Goal: Task Accomplishment & Management: Complete application form

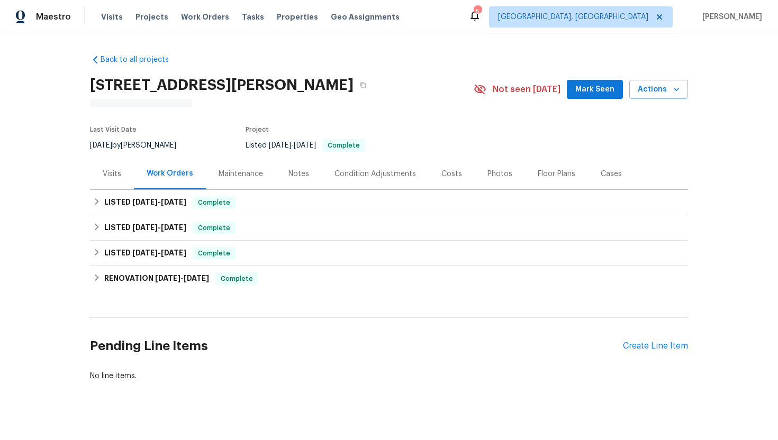
click at [124, 170] on div "Visits" at bounding box center [112, 173] width 44 height 31
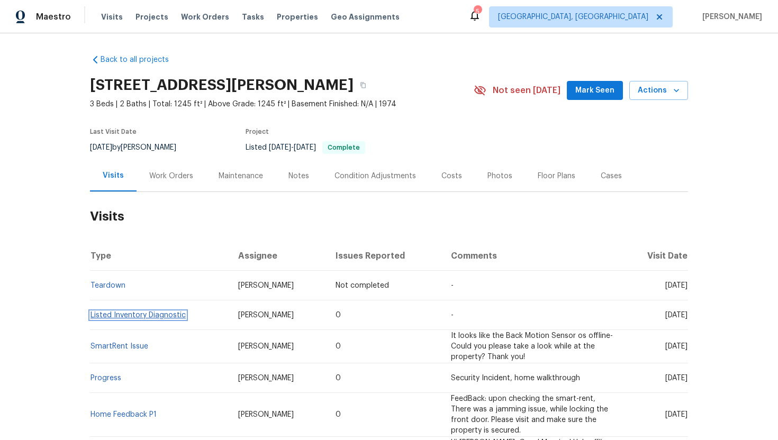
click at [183, 318] on link "Listed Inventory Diagnostic" at bounding box center [138, 315] width 95 height 7
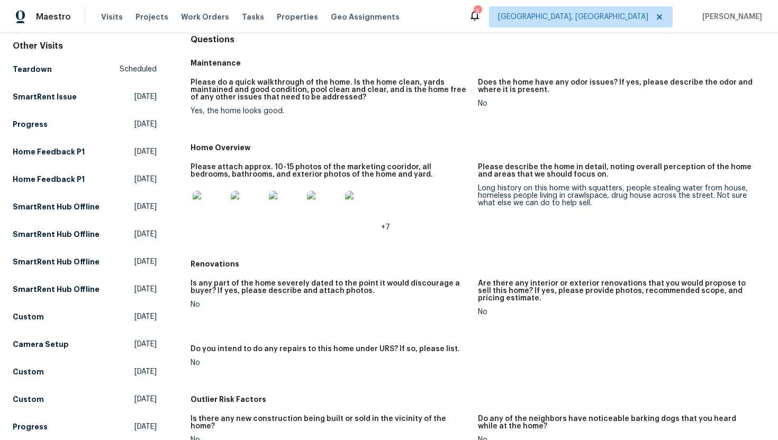
scroll to position [120, 0]
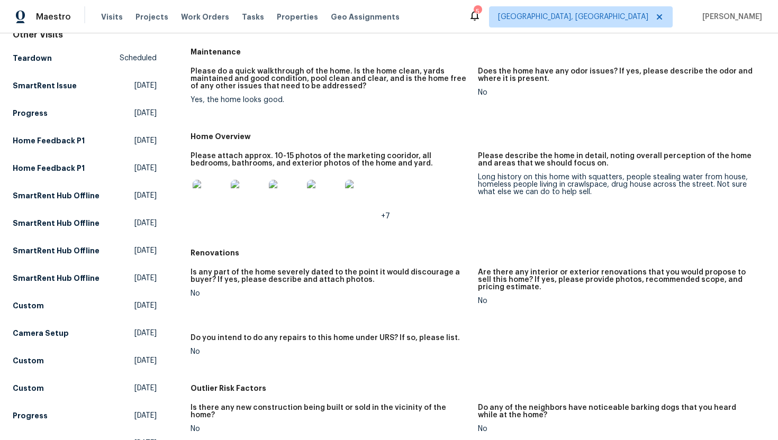
click at [496, 187] on div "Long history on this home with squatters, people stealing water from house, hom…" at bounding box center [617, 185] width 279 height 22
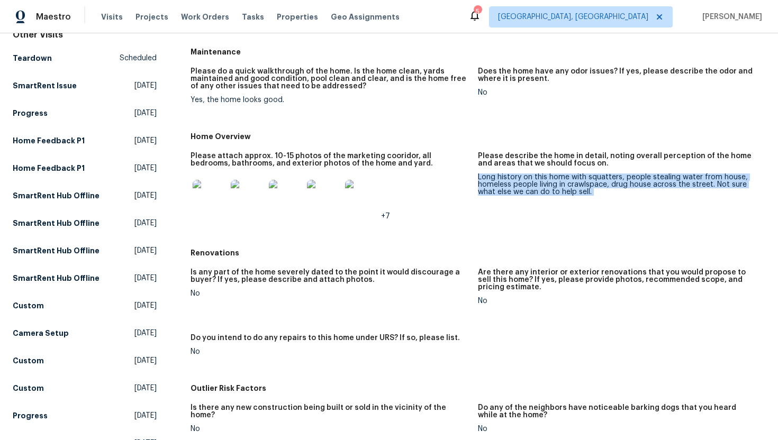
click at [496, 187] on div "Long history on this home with squatters, people stealing water from house, hom…" at bounding box center [617, 185] width 279 height 22
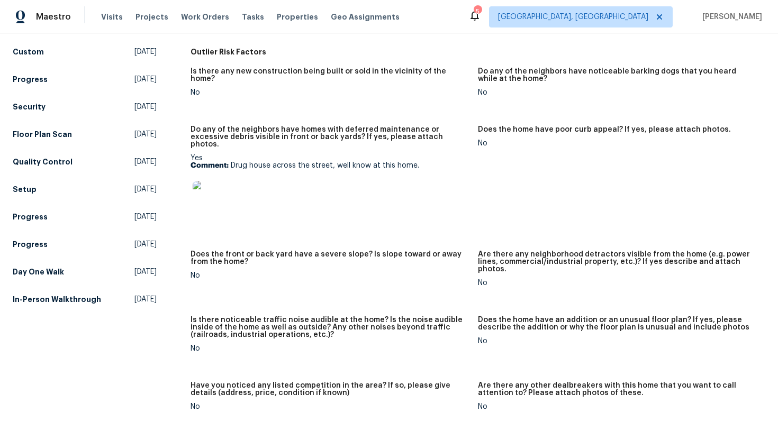
scroll to position [439, 0]
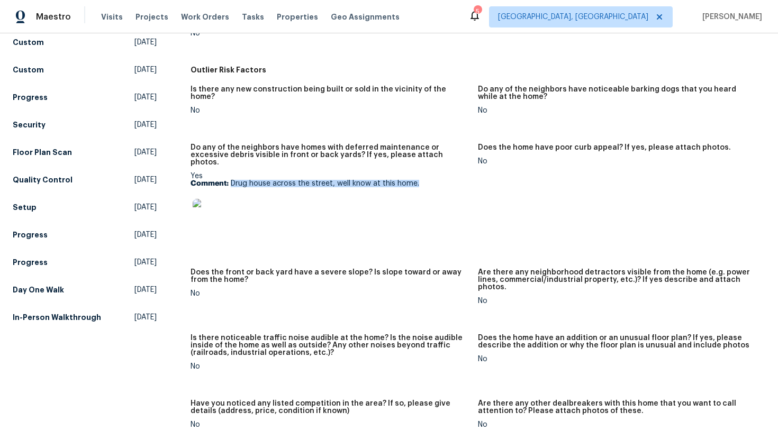
drag, startPoint x: 232, startPoint y: 175, endPoint x: 418, endPoint y: 179, distance: 185.9
click at [418, 180] on p "Comment: Drug house across the street, well know at this home." at bounding box center [330, 183] width 279 height 7
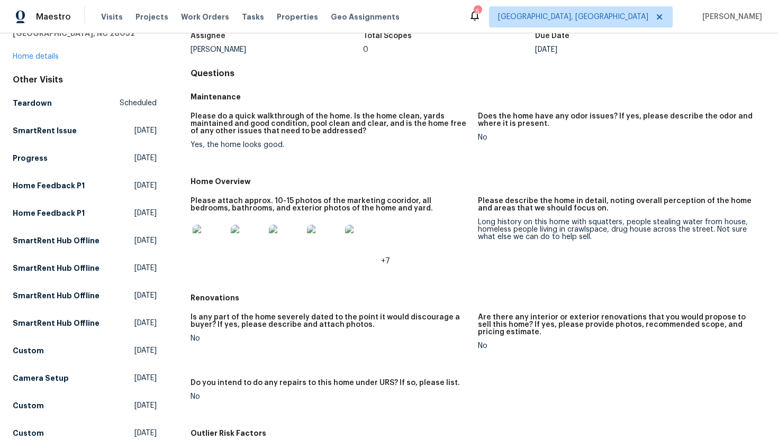
scroll to position [0, 0]
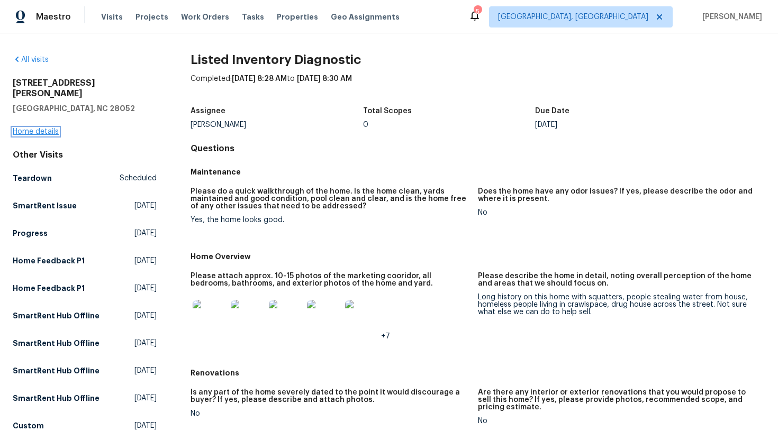
click at [39, 128] on link "Home details" at bounding box center [36, 131] width 46 height 7
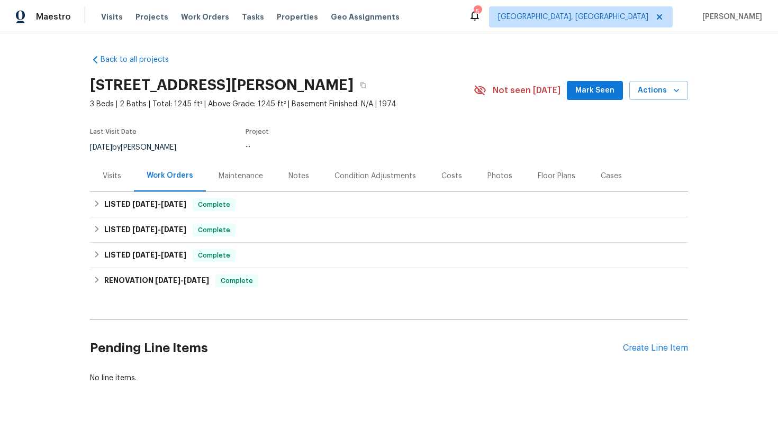
click at [114, 182] on div "Visits" at bounding box center [112, 175] width 44 height 31
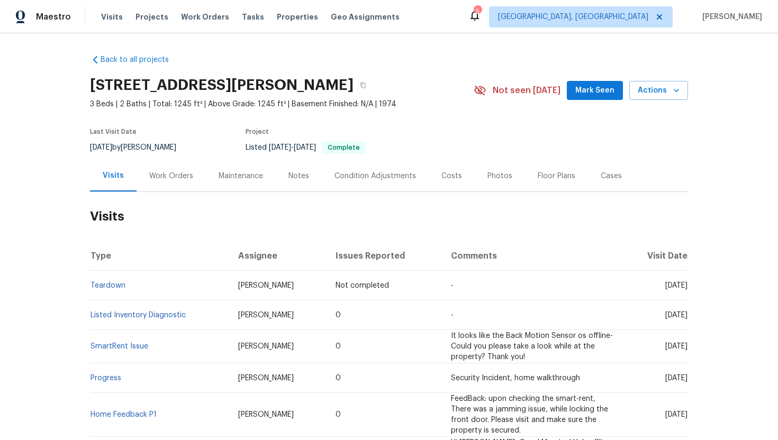
drag, startPoint x: 644, startPoint y: 317, endPoint x: 687, endPoint y: 318, distance: 42.9
click at [687, 318] on span "Thu, Aug 07 2025" at bounding box center [676, 315] width 22 height 7
copy span "Aug 07 2025"
click at [164, 179] on div "Work Orders" at bounding box center [171, 176] width 44 height 11
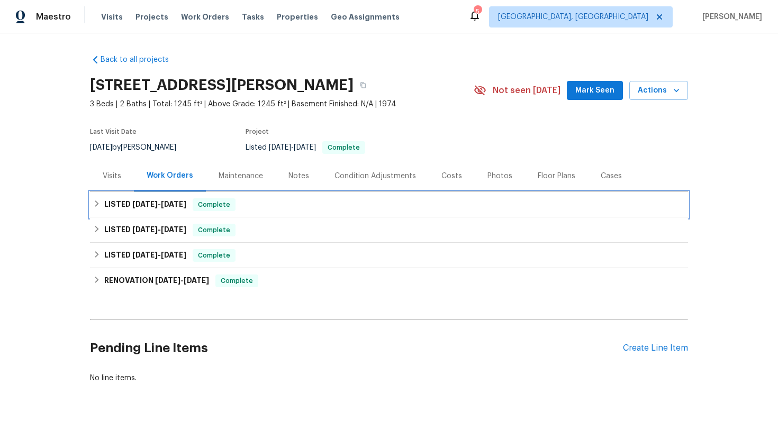
click at [184, 215] on div "LISTED 10/23/24 - 2/19/25 Complete" at bounding box center [389, 204] width 598 height 25
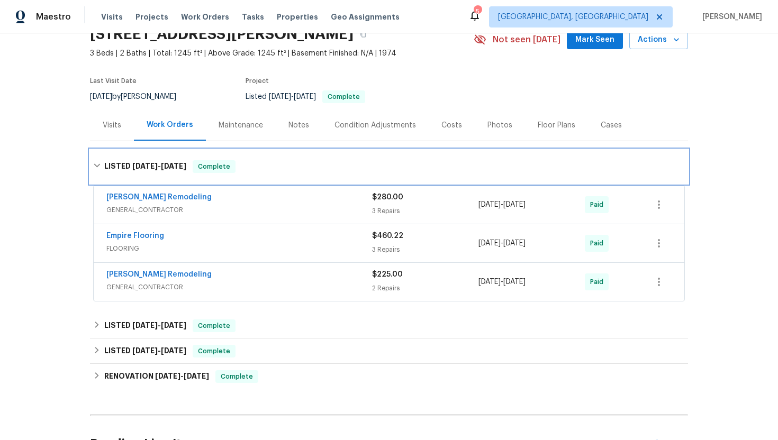
scroll to position [56, 0]
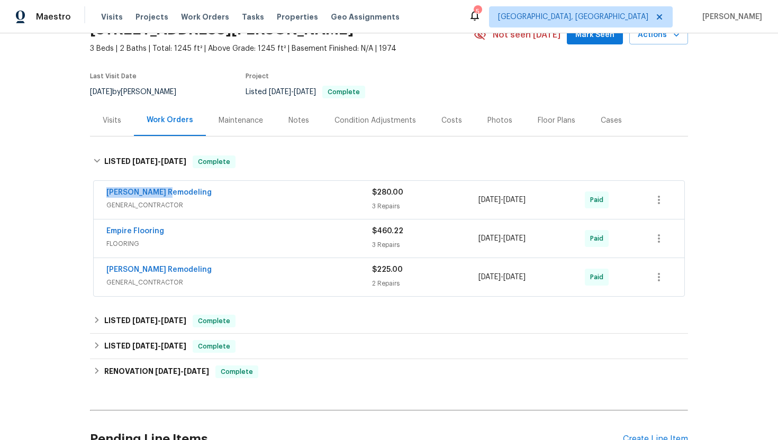
drag, startPoint x: 193, startPoint y: 194, endPoint x: 92, endPoint y: 194, distance: 101.1
click at [92, 194] on div "Pino Remodeling GENERAL_CONTRACTOR $280.00 3 Repairs 2/13/2025 - 2/19/2025 Paid…" at bounding box center [389, 239] width 598 height 121
copy link "Pino Remodeling"
drag, startPoint x: 556, startPoint y: 203, endPoint x: 471, endPoint y: 203, distance: 84.7
click at [471, 203] on div "Pino Remodeling GENERAL_CONTRACTOR $280.00 3 Repairs 2/13/2025 - 2/19/2025 Paid" at bounding box center [376, 199] width 540 height 25
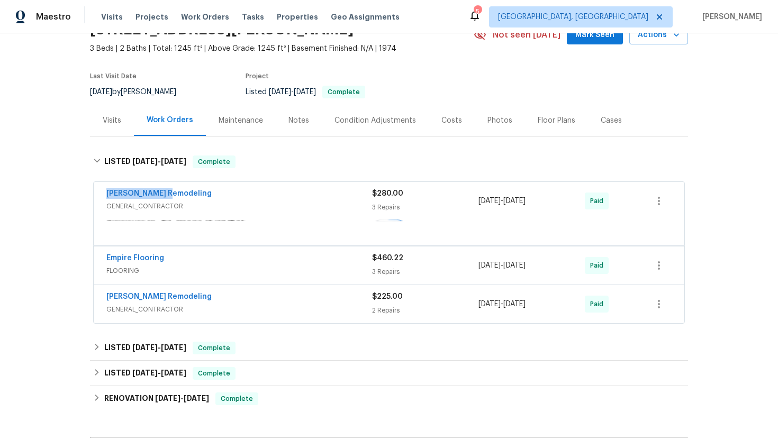
copy div "2/13/2025 - 2/19/2025"
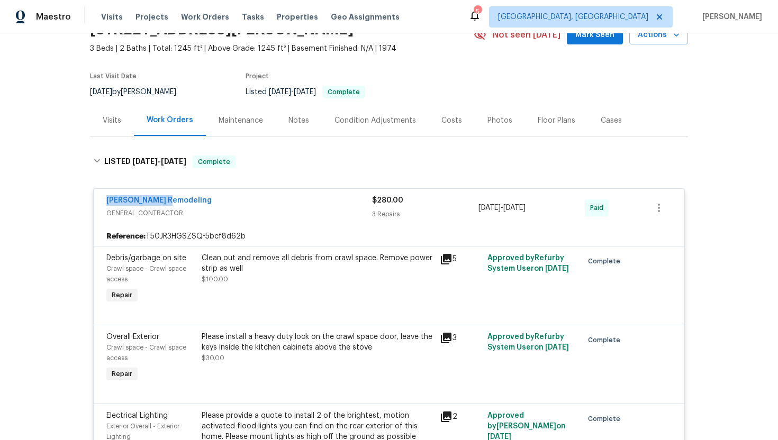
scroll to position [0, 0]
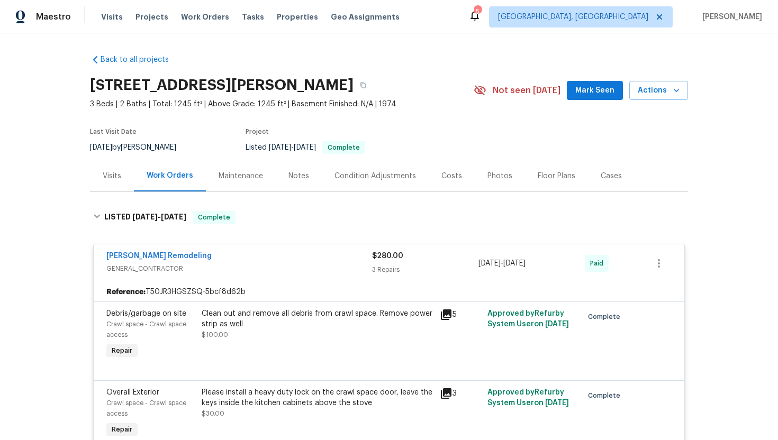
click at [122, 182] on div "Visits" at bounding box center [112, 175] width 44 height 31
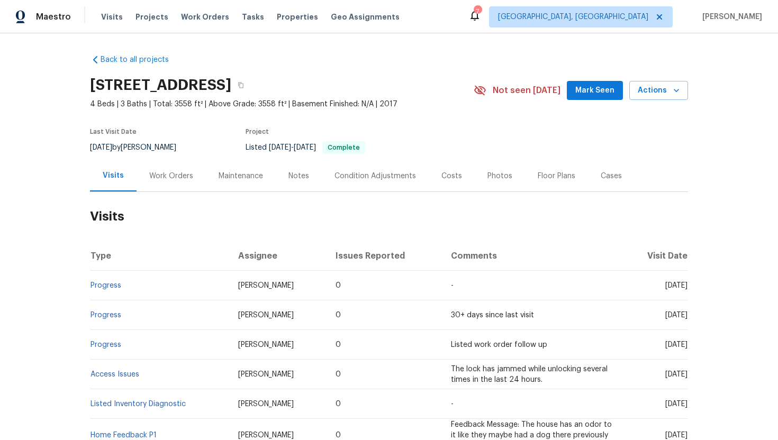
drag, startPoint x: 642, startPoint y: 285, endPoint x: 686, endPoint y: 289, distance: 43.6
click at [686, 289] on span "Tue, Aug 05 2025" at bounding box center [676, 285] width 22 height 7
copy span "Aug 05 2025"
click at [156, 168] on div "Work Orders" at bounding box center [171, 175] width 69 height 31
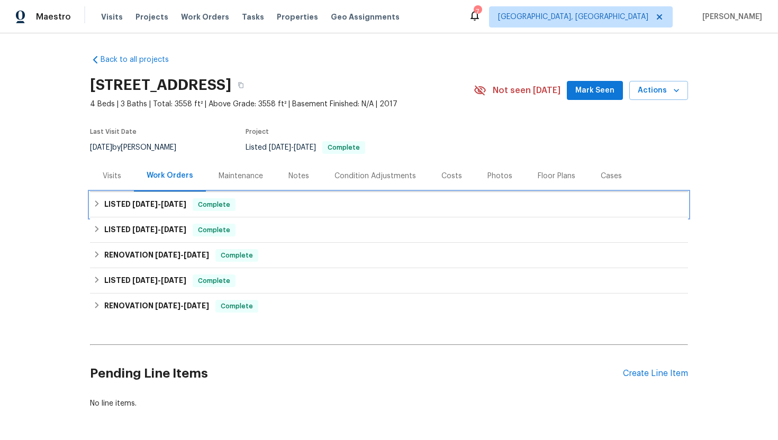
click at [169, 210] on h6 "LISTED 8/7/25 - 8/11/25" at bounding box center [145, 205] width 82 height 13
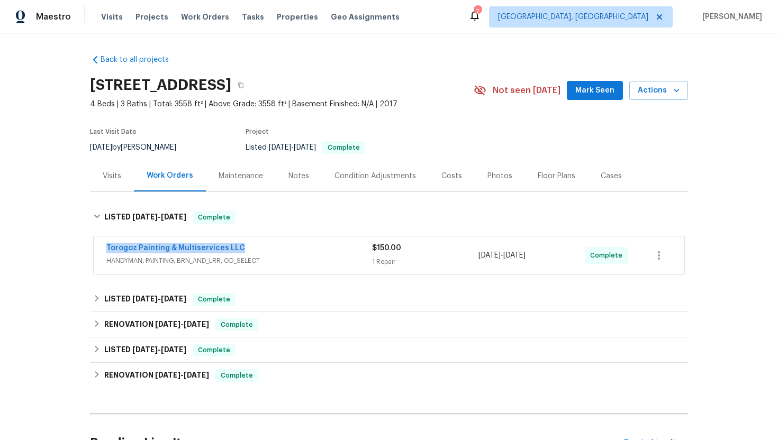
drag, startPoint x: 254, startPoint y: 248, endPoint x: 98, endPoint y: 246, distance: 155.1
click at [98, 246] on div "Torogoz Painting & Multiservices LLC HANDYMAN, PAINTING, BRN_AND_LRR, OD_SELECT…" at bounding box center [389, 256] width 591 height 38
copy link "Torogoz Painting & Multiservices LLC"
drag, startPoint x: 554, startPoint y: 260, endPoint x: 469, endPoint y: 260, distance: 84.7
click at [469, 260] on div "Torogoz Painting & Multiservices LLC HANDYMAN, PAINTING, BRN_AND_LRR, OD_SELECT…" at bounding box center [376, 255] width 540 height 25
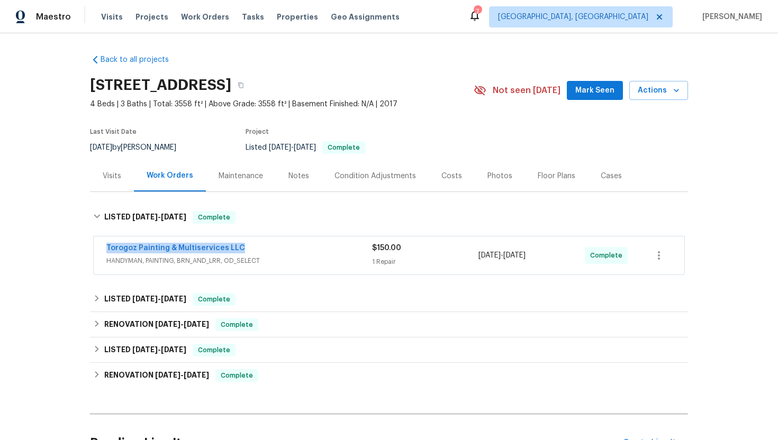
copy div "8/7/2025 - 8/8/2025"
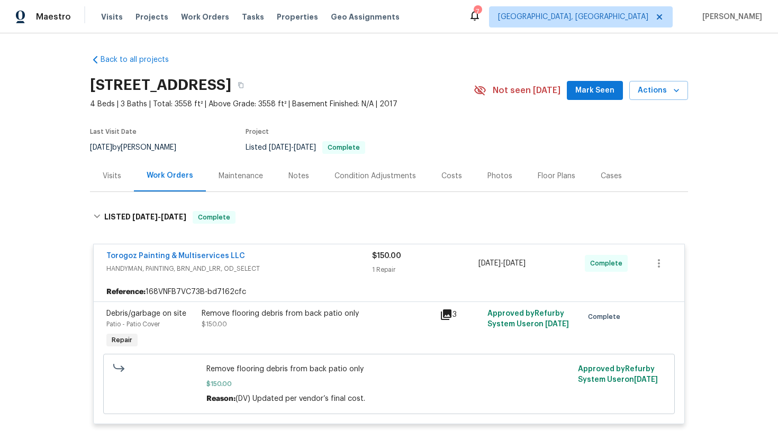
click at [120, 167] on div "Visits" at bounding box center [112, 175] width 44 height 31
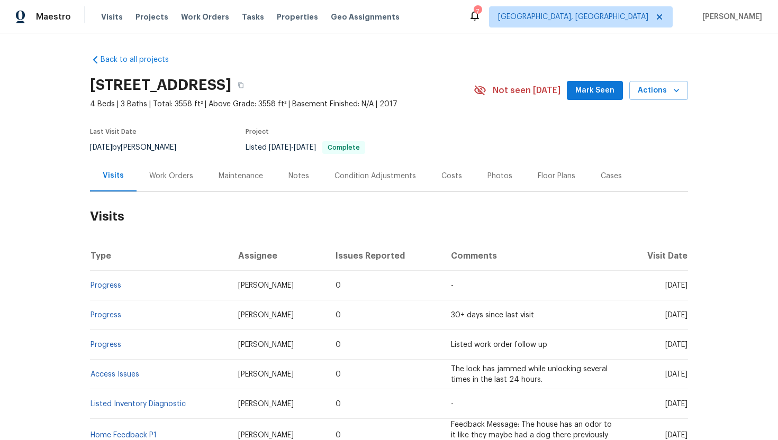
click at [607, 176] on div "Cases" at bounding box center [611, 176] width 21 height 11
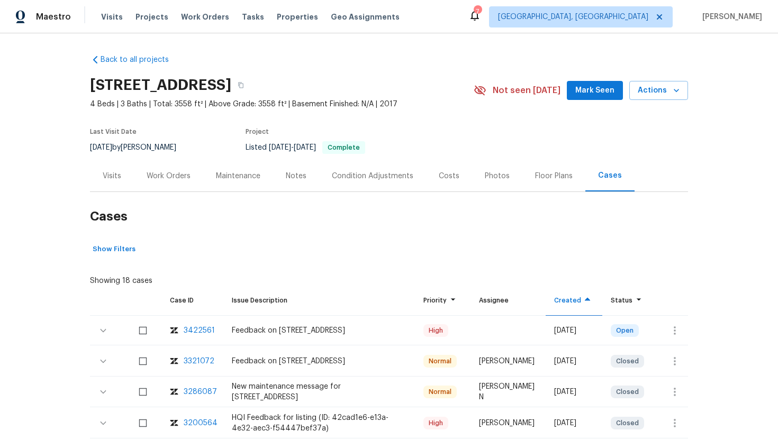
scroll to position [109, 0]
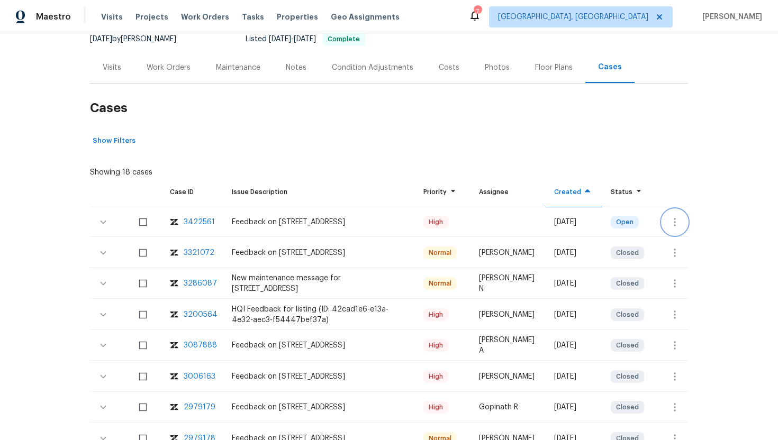
click at [673, 223] on icon "button" at bounding box center [675, 222] width 13 height 13
click at [674, 228] on li "Create a visit" at bounding box center [716, 221] width 110 height 17
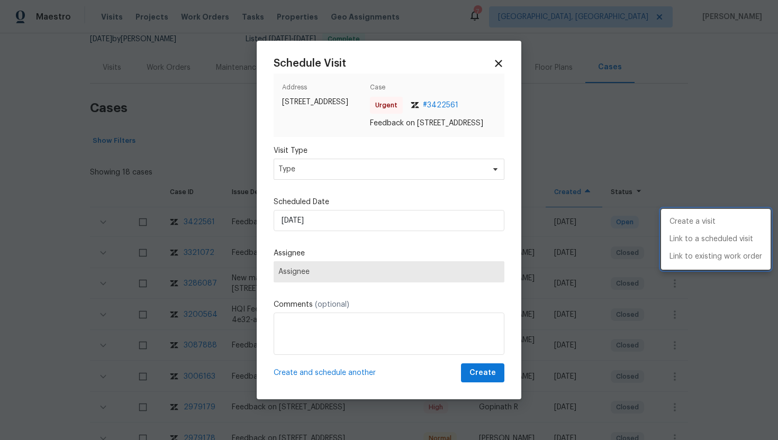
click at [328, 178] on div at bounding box center [389, 220] width 778 height 440
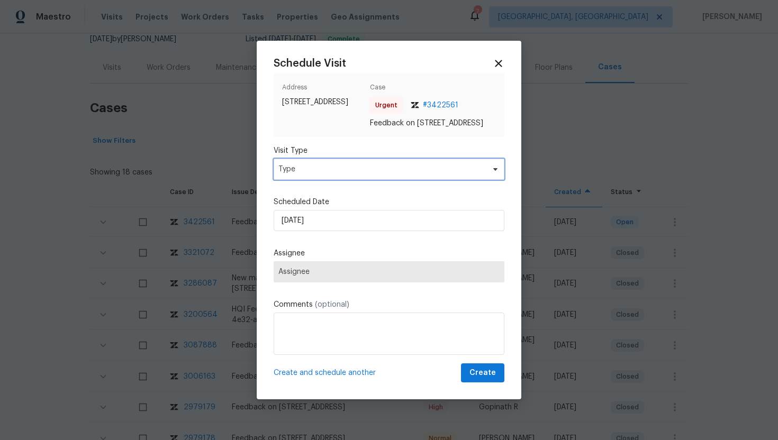
click at [327, 166] on span "Type" at bounding box center [389, 169] width 231 height 21
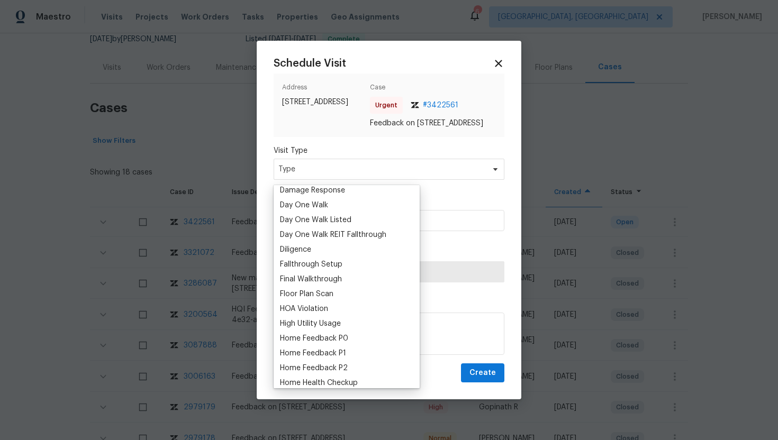
scroll to position [209, 0]
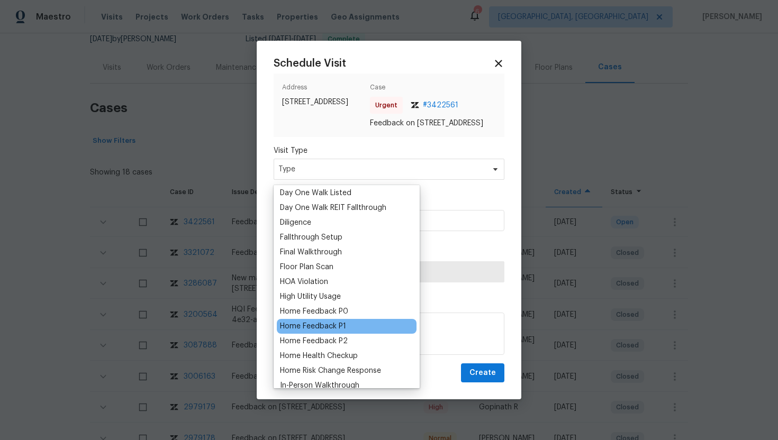
click at [337, 327] on div "Home Feedback P1" at bounding box center [313, 326] width 66 height 11
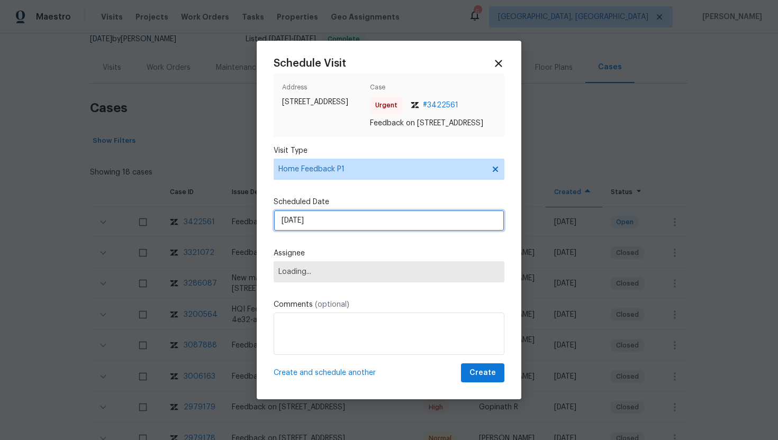
click at [336, 227] on input "8/18/2025" at bounding box center [389, 220] width 231 height 21
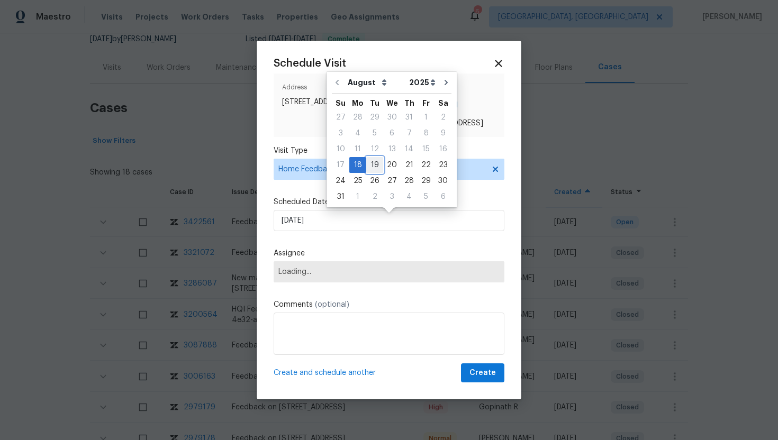
click at [370, 163] on div "19" at bounding box center [374, 165] width 17 height 15
type input "8/19/2025"
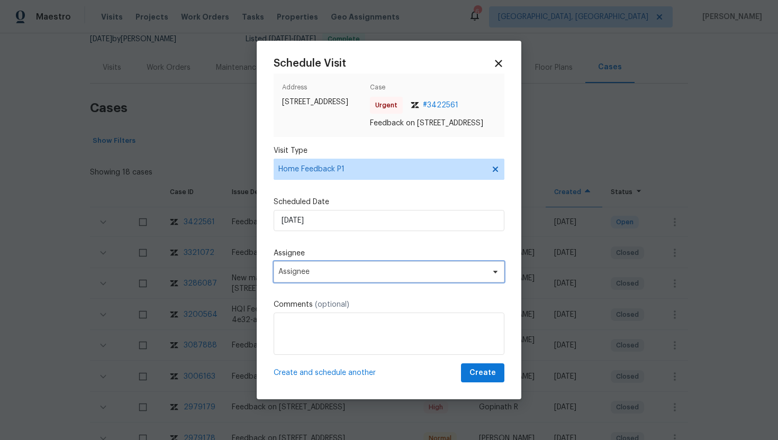
click at [330, 276] on span "Assignee" at bounding box center [382, 272] width 208 height 8
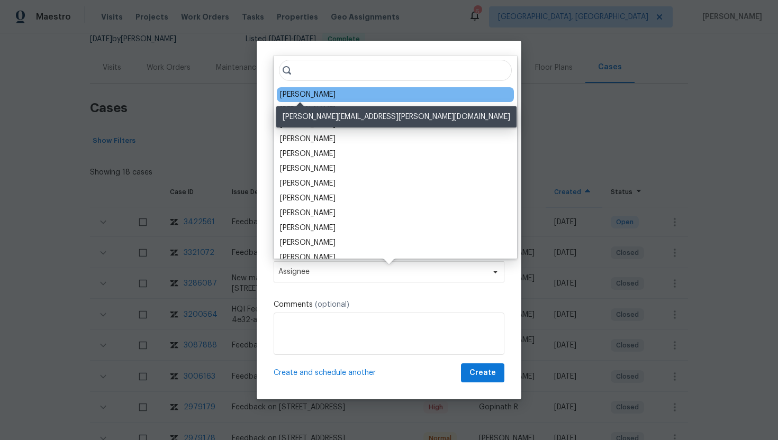
click at [304, 95] on div "Greg Janiak" at bounding box center [308, 94] width 56 height 11
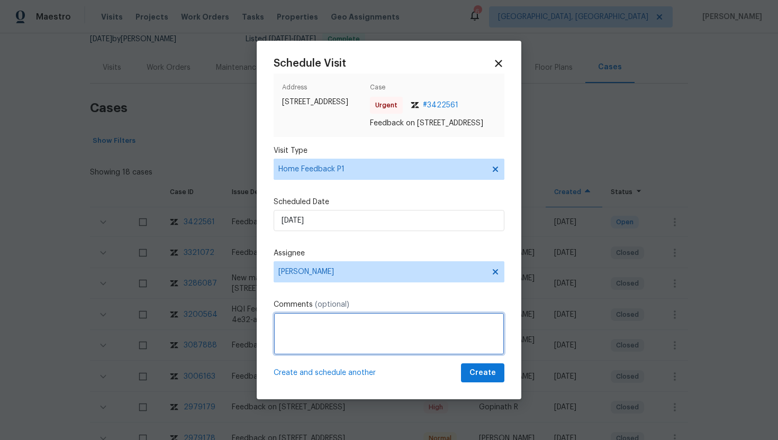
click at [308, 334] on textarea at bounding box center [389, 334] width 231 height 42
paste textarea "Feedback Message: I used the saved lockbox key password to get the house key be…"
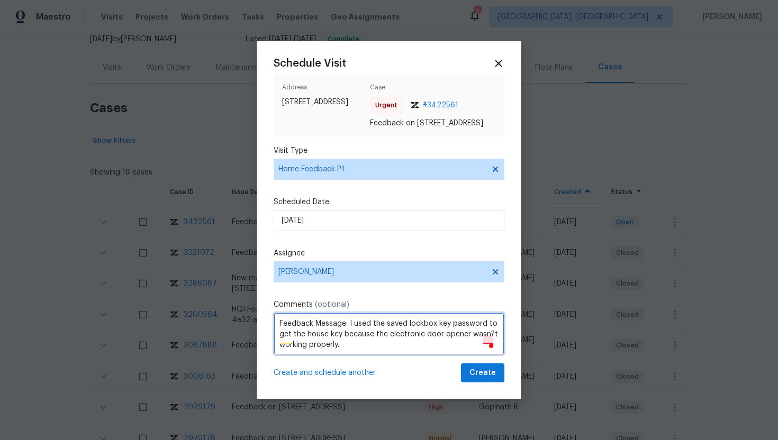
click at [485, 338] on textarea "Feedback Message: I used the saved lockbox key password to get the house key be…" at bounding box center [389, 334] width 231 height 42
type textarea "Feedback Message: I used the saved lockbox key password to get the house key be…"
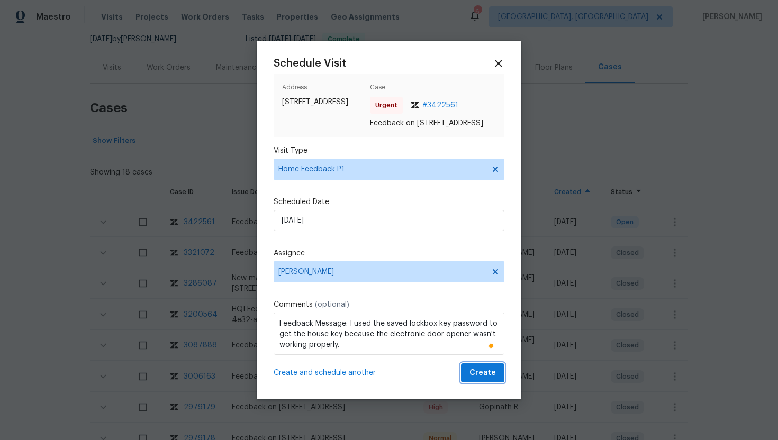
click at [480, 380] on span "Create" at bounding box center [483, 373] width 26 height 13
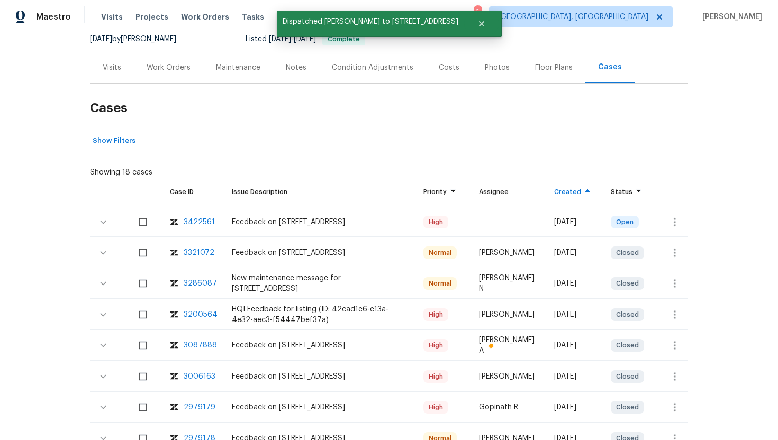
click at [116, 67] on div "Visits" at bounding box center [112, 67] width 19 height 11
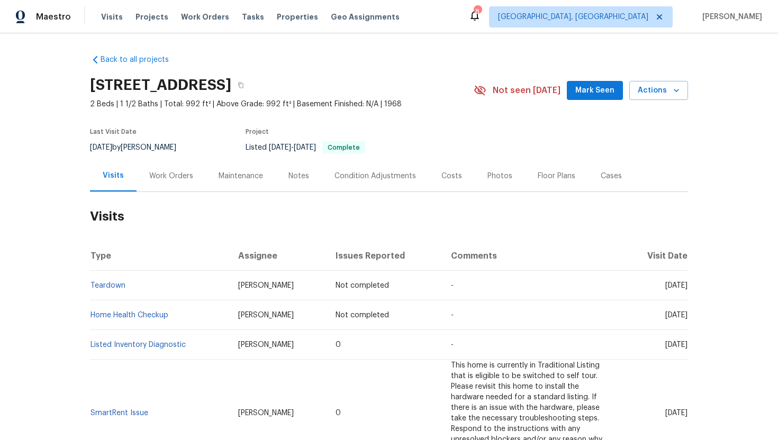
click at [186, 181] on div "Work Orders" at bounding box center [171, 175] width 69 height 31
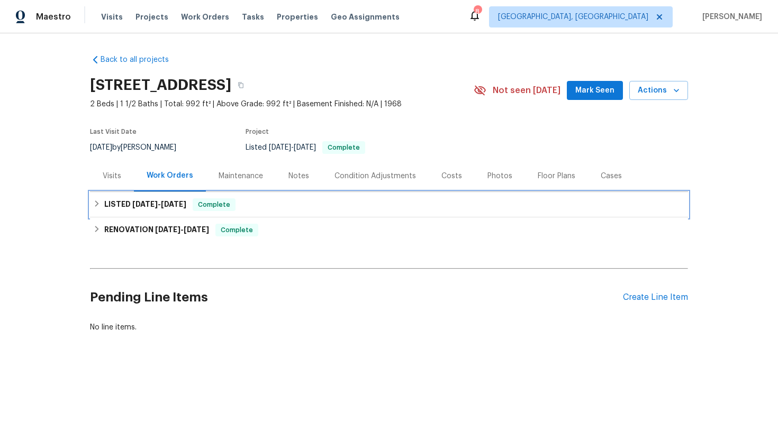
click at [195, 205] on div "LISTED 7/18/25 - 7/25/25 Complete" at bounding box center [389, 205] width 592 height 13
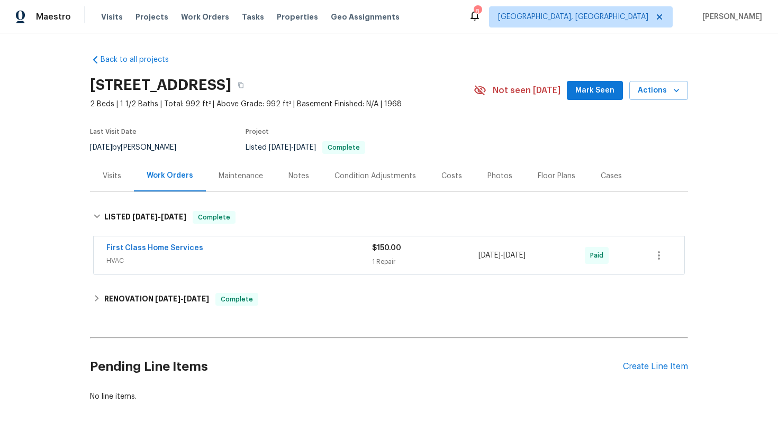
click at [112, 182] on div "Visits" at bounding box center [112, 175] width 44 height 31
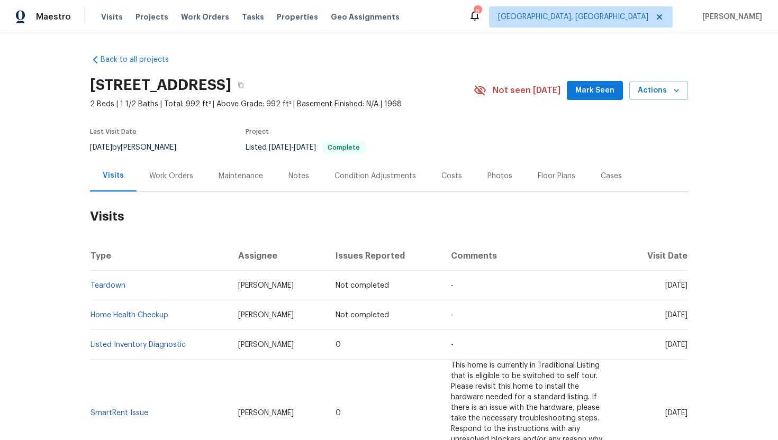
drag, startPoint x: 646, startPoint y: 346, endPoint x: 687, endPoint y: 350, distance: 41.6
click at [687, 350] on td "[DATE]" at bounding box center [655, 345] width 66 height 30
copy span "Jul 03 2025"
click at [186, 174] on div "Work Orders" at bounding box center [171, 176] width 44 height 11
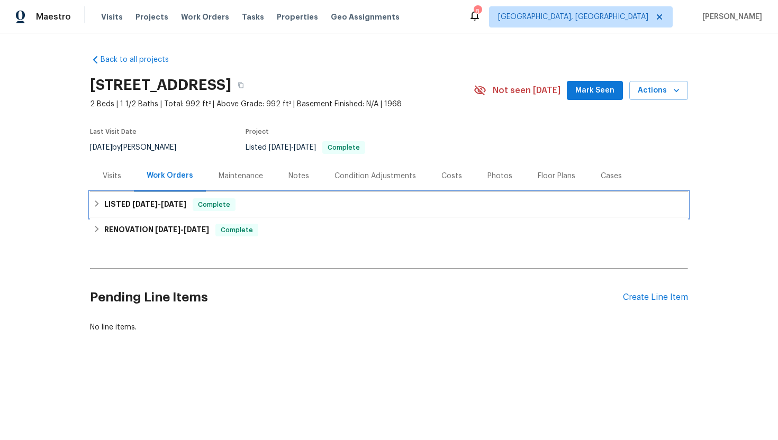
click at [192, 210] on div "LISTED 7/18/25 - 7/25/25 Complete" at bounding box center [389, 205] width 592 height 13
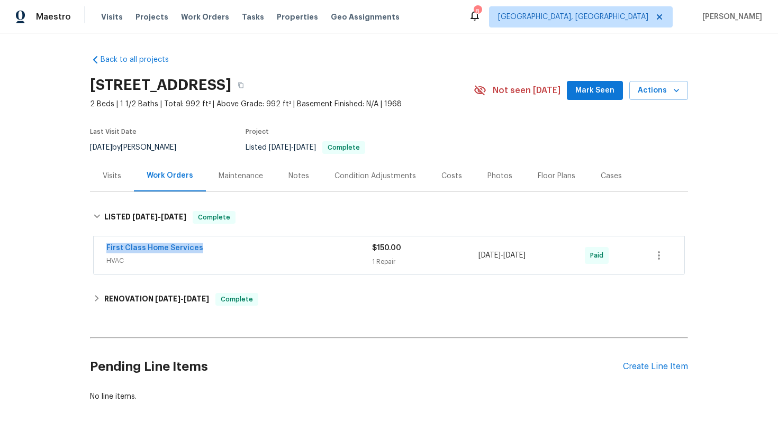
drag, startPoint x: 204, startPoint y: 249, endPoint x: 85, endPoint y: 249, distance: 119.6
click at [85, 249] on div "Back to all projects 1460 Dover Rd Apt A, Spartanburg, SC 29301 2 Beds | 1 1/2 …" at bounding box center [389, 236] width 778 height 407
copy link "First Class Home Services"
drag, startPoint x: 554, startPoint y: 257, endPoint x: 480, endPoint y: 257, distance: 74.1
click at [480, 257] on span "7/25/2025 - 7/25/2025" at bounding box center [502, 255] width 47 height 11
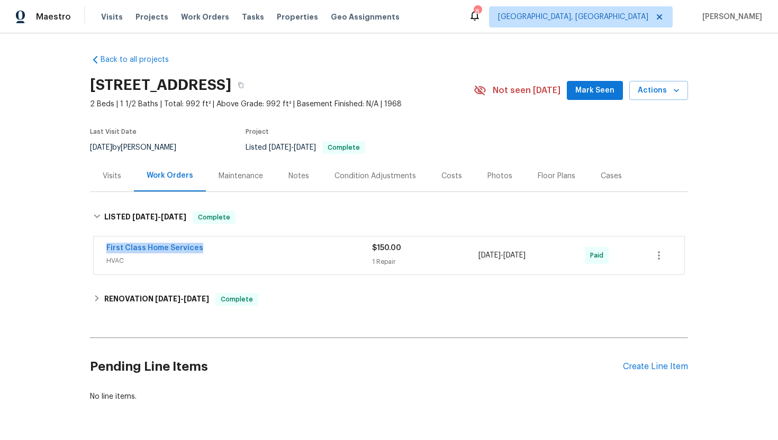
copy span "7/25/2025 - 7/25/2025"
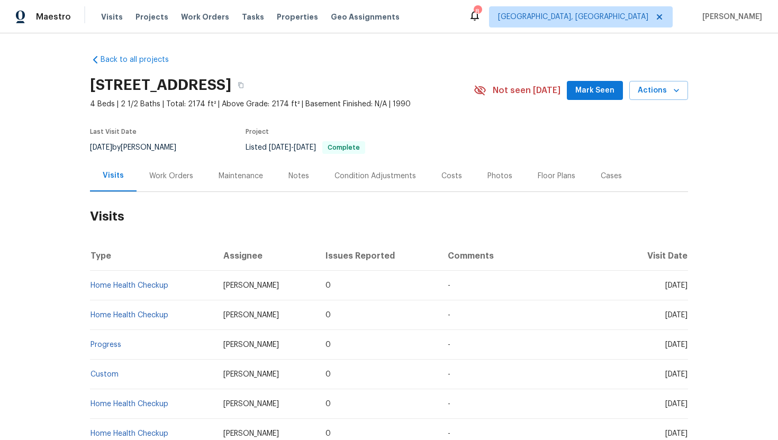
click at [176, 172] on div "Work Orders" at bounding box center [171, 176] width 44 height 11
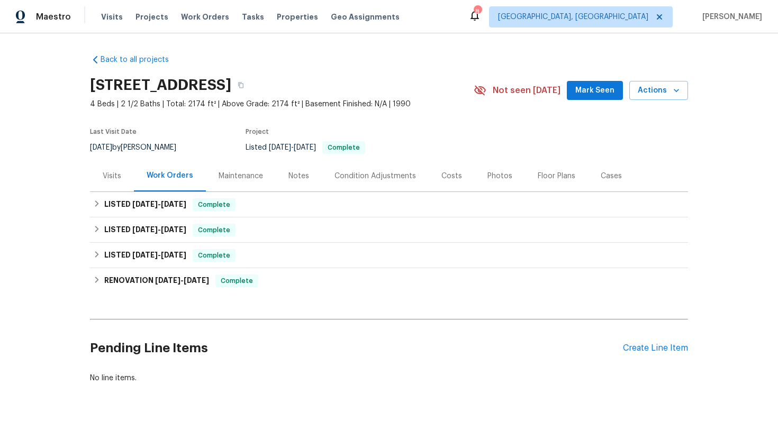
click at [114, 177] on div "Visits" at bounding box center [112, 176] width 19 height 11
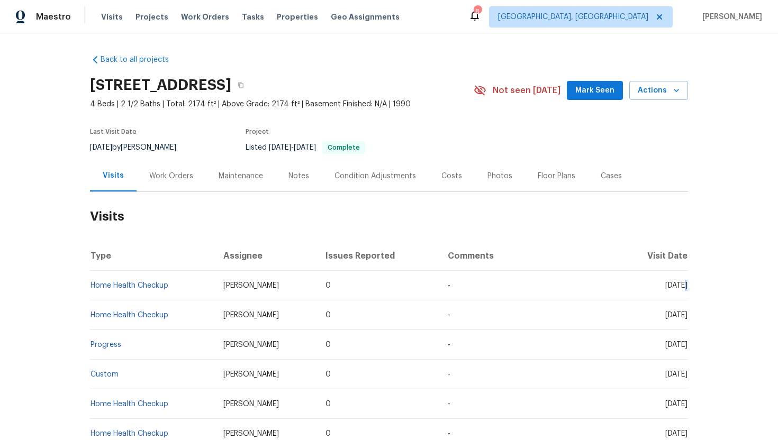
click at [665, 288] on span "[DATE]" at bounding box center [676, 285] width 22 height 7
drag, startPoint x: 647, startPoint y: 288, endPoint x: 683, endPoint y: 290, distance: 36.6
click at [683, 291] on td "[DATE]" at bounding box center [653, 286] width 69 height 30
click at [669, 293] on td "[DATE]" at bounding box center [653, 286] width 69 height 30
drag, startPoint x: 644, startPoint y: 284, endPoint x: 687, endPoint y: 288, distance: 42.5
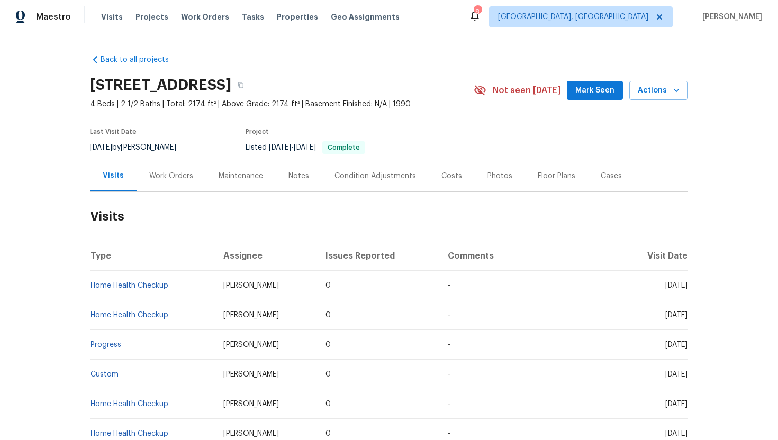
click at [687, 288] on span "[DATE]" at bounding box center [676, 285] width 22 height 7
copy span "[DATE]"
click at [174, 183] on div "Work Orders" at bounding box center [171, 175] width 69 height 31
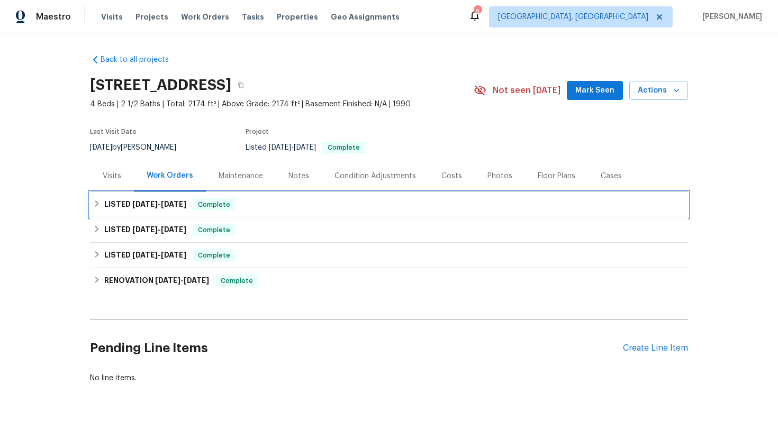
click at [152, 205] on span "[DATE]" at bounding box center [144, 204] width 25 height 7
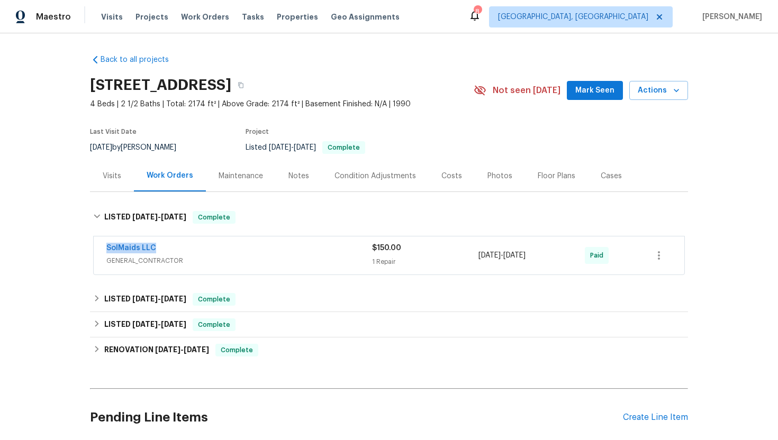
drag, startPoint x: 171, startPoint y: 248, endPoint x: 100, endPoint y: 248, distance: 71.5
click at [100, 248] on div "SolMaids LLC GENERAL_CONTRACTOR $150.00 1 Repair [DATE] - [DATE] Paid" at bounding box center [389, 256] width 591 height 38
copy link "SolMaids LLC"
drag, startPoint x: 539, startPoint y: 257, endPoint x: 474, endPoint y: 257, distance: 65.1
click at [474, 257] on div "SolMaids LLC GENERAL_CONTRACTOR $150.00 1 Repair [DATE] - [DATE] Paid" at bounding box center [376, 255] width 540 height 25
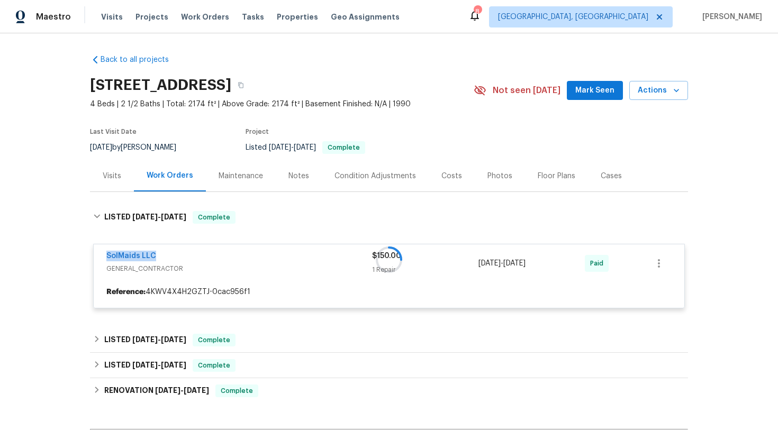
copy div "[DATE] - [DATE]"
